Goal: Information Seeking & Learning: Learn about a topic

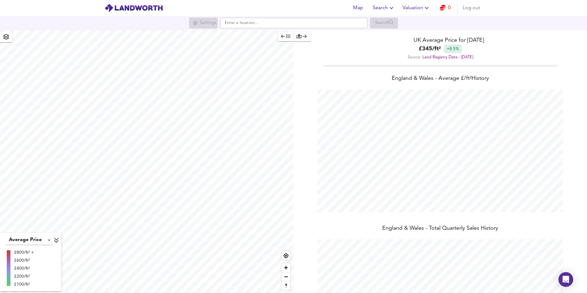
scroll to position [293, 587]
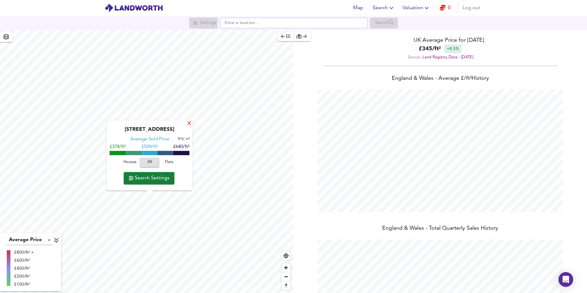
click at [188, 122] on div "X" at bounding box center [189, 124] width 5 height 6
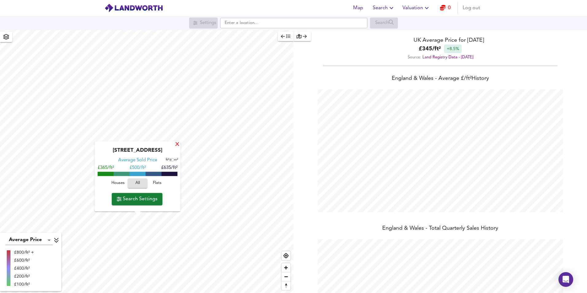
click at [175, 143] on div "X" at bounding box center [177, 145] width 5 height 6
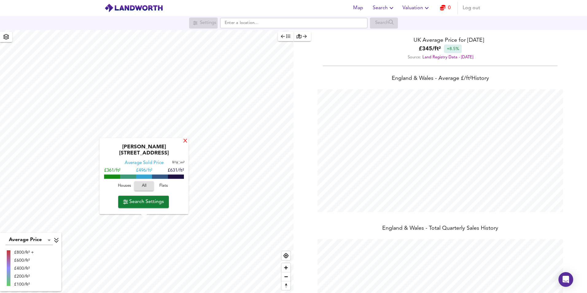
click at [183, 144] on div "X" at bounding box center [185, 141] width 5 height 6
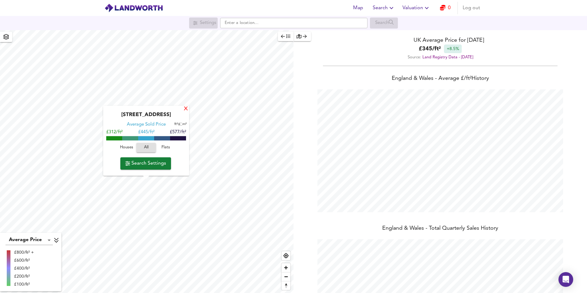
click at [185, 110] on div "X" at bounding box center [185, 109] width 5 height 6
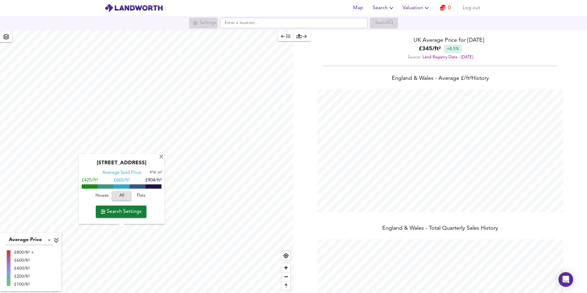
click at [164, 215] on div "Brownsea Road, BH13 7QP Average Sold Price ft² m² £425/ft² £ 665/ft² £904/ft² H…" at bounding box center [122, 189] width 86 height 70
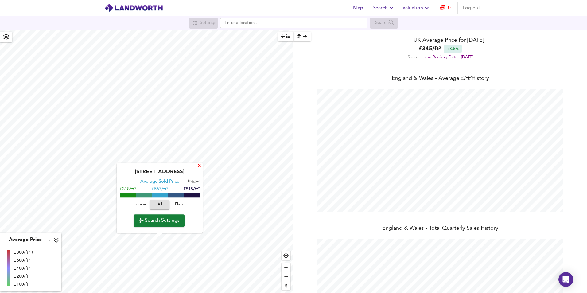
click at [198, 166] on div "X" at bounding box center [199, 166] width 5 height 6
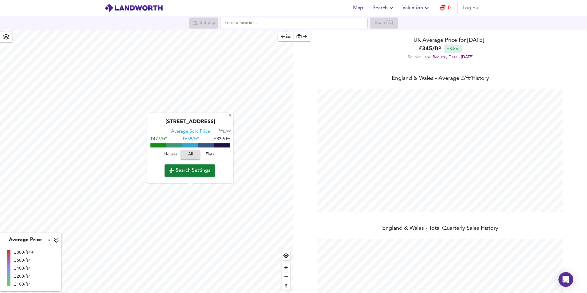
click at [227, 114] on div "East Green, IP18 6JN Average Sold Price ft² m² £477/ft² £ 658/ft² £839/ft² Hous…" at bounding box center [190, 148] width 86 height 70
click at [232, 116] on div "X" at bounding box center [229, 116] width 5 height 6
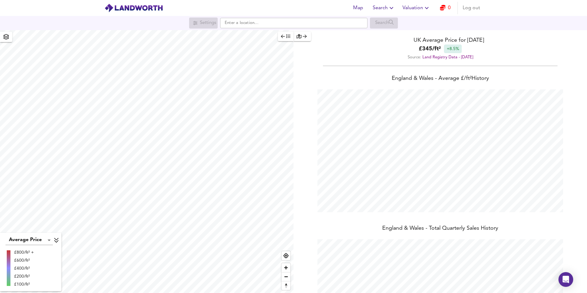
scroll to position [75, 0]
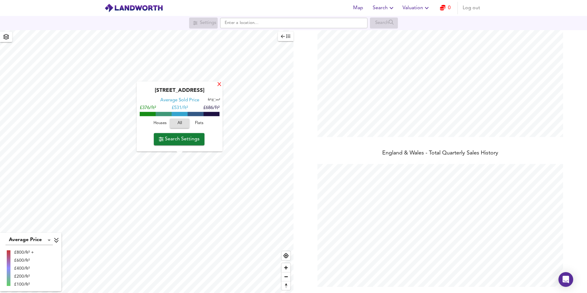
click at [219, 87] on div "X" at bounding box center [219, 85] width 5 height 6
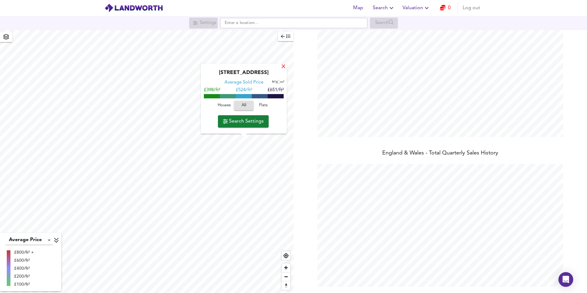
click at [284, 67] on div "X" at bounding box center [283, 67] width 5 height 6
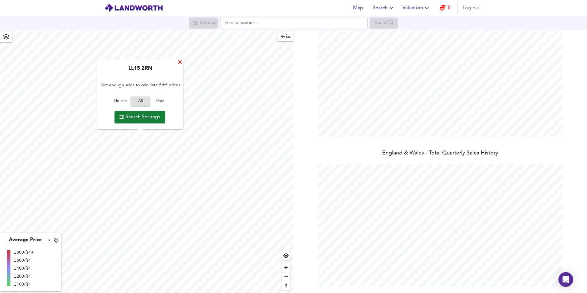
click at [180, 61] on div "X" at bounding box center [179, 63] width 5 height 6
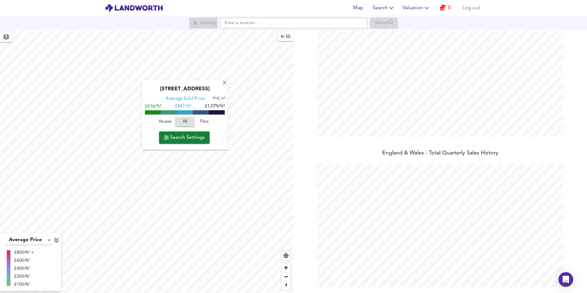
click at [184, 117] on div "X Northmoor Road, OX2 6UP Average Sold Price ft² m² £616/ft² £ 847/ft² £1,079/f…" at bounding box center [146, 161] width 293 height 263
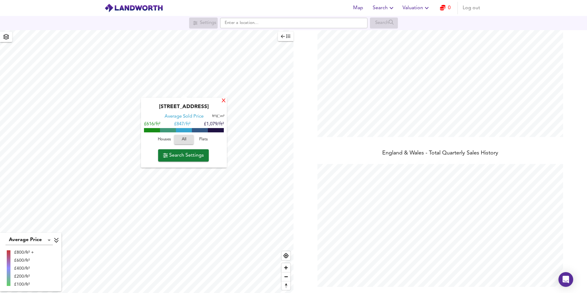
click at [226, 102] on div "X" at bounding box center [223, 101] width 5 height 6
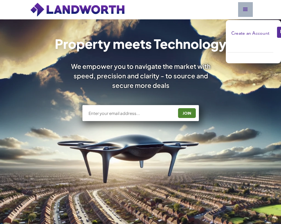
click at [179, 59] on div "Pricing Create an Account Users Estate Agents First Time Buyers House Hunters H…" at bounding box center [140, 41] width 281 height 44
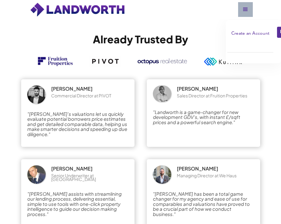
scroll to position [920, 0]
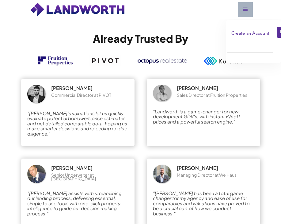
drag, startPoint x: 214, startPoint y: 104, endPoint x: 165, endPoint y: 103, distance: 48.8
drag, startPoint x: 109, startPoint y: 103, endPoint x: 96, endPoint y: 106, distance: 12.9
click at [96, 97] on div "Commercial Director at PIVOT" at bounding box center [81, 95] width 60 height 4
drag, startPoint x: 96, startPoint y: 106, endPoint x: 100, endPoint y: 104, distance: 4.1
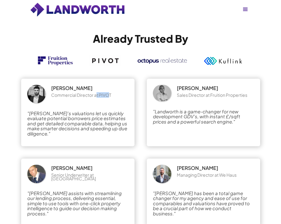
click at [100, 97] on div "Commercial Director at PIVOT" at bounding box center [81, 95] width 60 height 4
click at [106, 97] on div "Commercial Director at PIVOT" at bounding box center [81, 95] width 60 height 4
drag, startPoint x: 106, startPoint y: 105, endPoint x: 74, endPoint y: 102, distance: 32.0
click at [88, 97] on div "Commercial Director at PIVOT" at bounding box center [81, 95] width 60 height 4
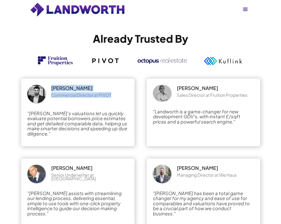
drag, startPoint x: 51, startPoint y: 98, endPoint x: 116, endPoint y: 106, distance: 65.5
click at [116, 103] on div "[PERSON_NAME] Commercial Director at PIVOT" at bounding box center [77, 94] width 101 height 18
copy div "[PERSON_NAME] Commercial Director at PIVOT"
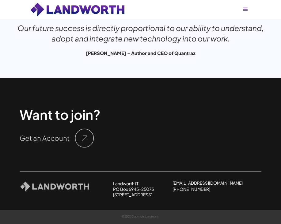
scroll to position [1753, 0]
drag, startPoint x: 164, startPoint y: 181, endPoint x: 138, endPoint y: 183, distance: 26.4
click at [138, 183] on div "Landworth IT [STREET_ADDRESS] [EMAIL_ADDRESS][DOMAIN_NAME] [PHONE_NUMBER] About…" at bounding box center [141, 184] width 242 height 26
copy h2 "Landworth IT"
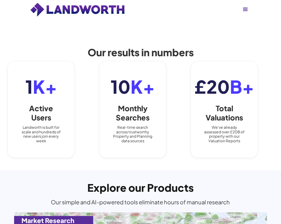
scroll to position [526, 0]
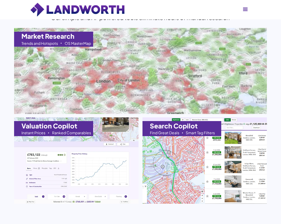
click at [142, 85] on img at bounding box center [141, 70] width 279 height 95
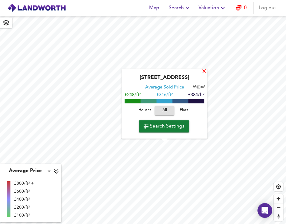
click at [203, 71] on div "X" at bounding box center [204, 72] width 5 height 6
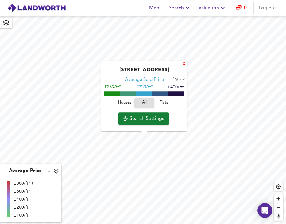
click at [182, 64] on div "X" at bounding box center [183, 64] width 5 height 6
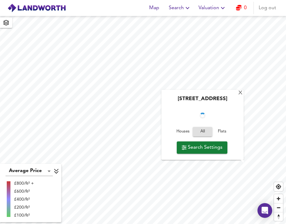
click at [224, 159] on div "[STREET_ADDRESS] Houses All Flats Search Settings" at bounding box center [202, 125] width 82 height 70
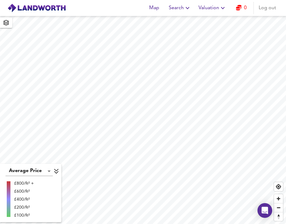
click at [7, 23] on icon "button" at bounding box center [6, 23] width 6 height 6
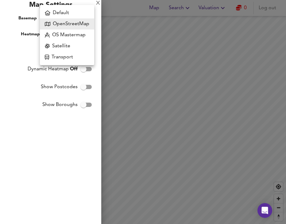
click at [70, 23] on body "Map Search Valuation 0 Log out [GEOGRAPHIC_DATA] Average Sold Price ft² m² £270…" at bounding box center [143, 112] width 286 height 224
click at [64, 44] on li "Satellite" at bounding box center [67, 45] width 54 height 11
type input "satellite"
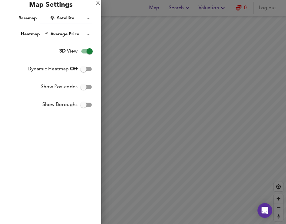
click at [136, 24] on div at bounding box center [143, 112] width 286 height 224
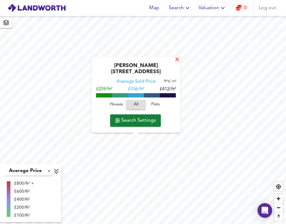
click at [175, 63] on div "X" at bounding box center [177, 60] width 5 height 6
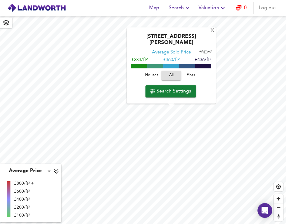
click at [207, 37] on div "Saint Johns Avenue, WS14 9BP Average Sold Price ft² m² £283/ft² £ 360/ft² £436/…" at bounding box center [171, 65] width 89 height 76
click at [210, 34] on div "X" at bounding box center [212, 31] width 5 height 6
